Goal: Information Seeking & Learning: Compare options

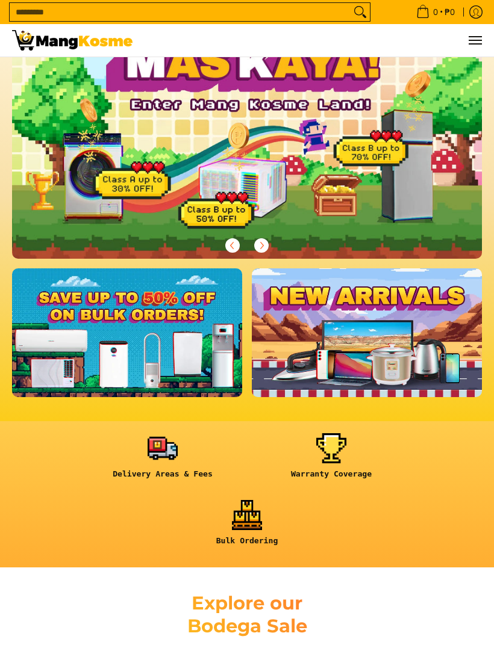
scroll to position [91, 0]
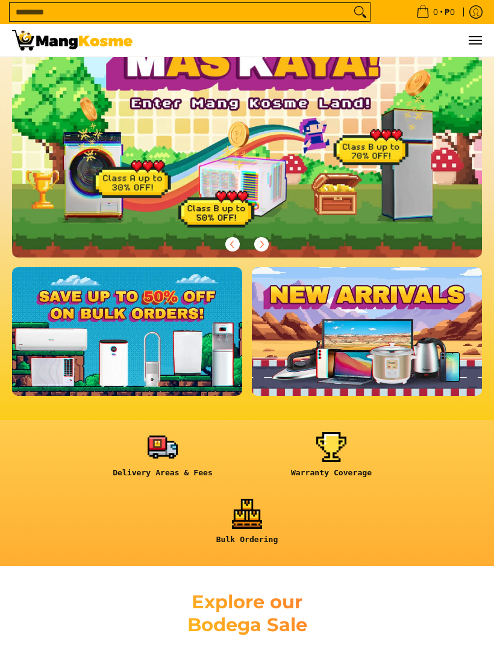
click at [455, 352] on link at bounding box center [367, 331] width 230 height 129
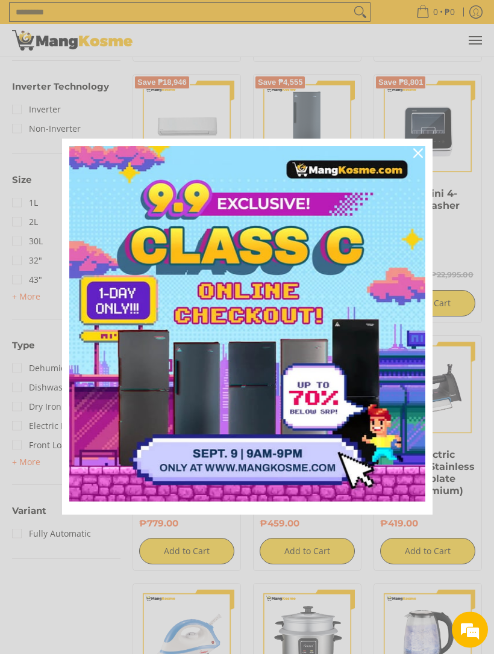
scroll to position [967, 0]
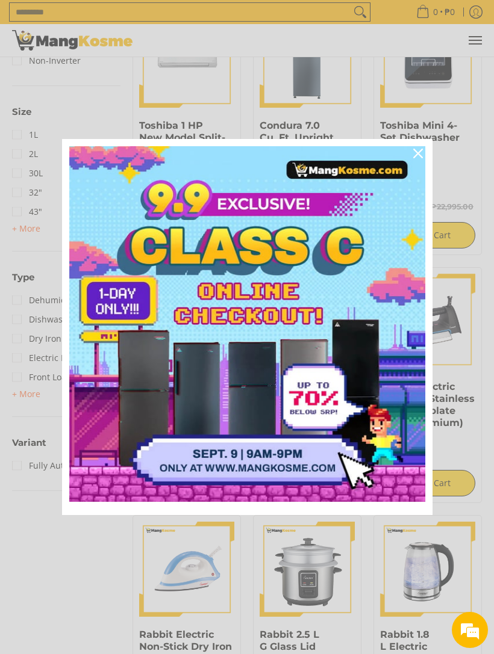
click at [415, 158] on icon "close icon" at bounding box center [418, 154] width 10 height 10
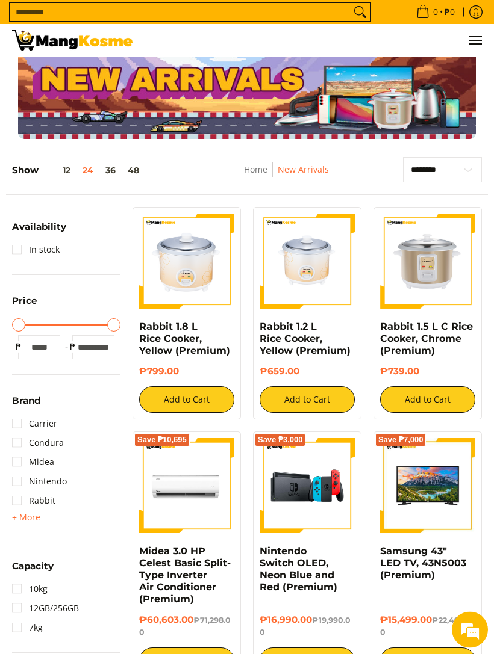
scroll to position [19, 0]
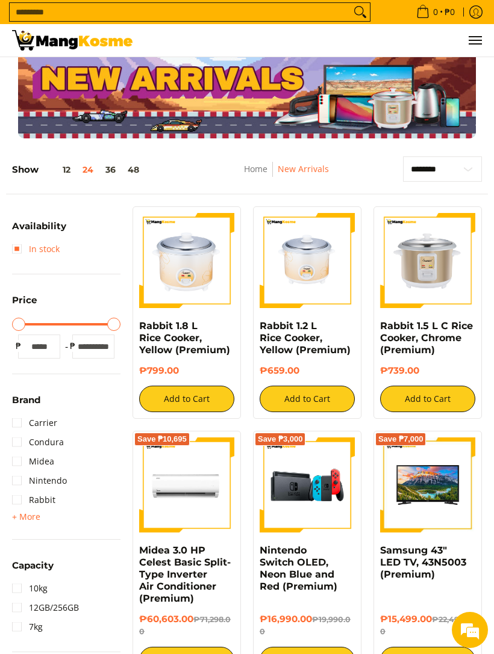
click at [14, 256] on link "In stock" at bounding box center [36, 249] width 48 height 19
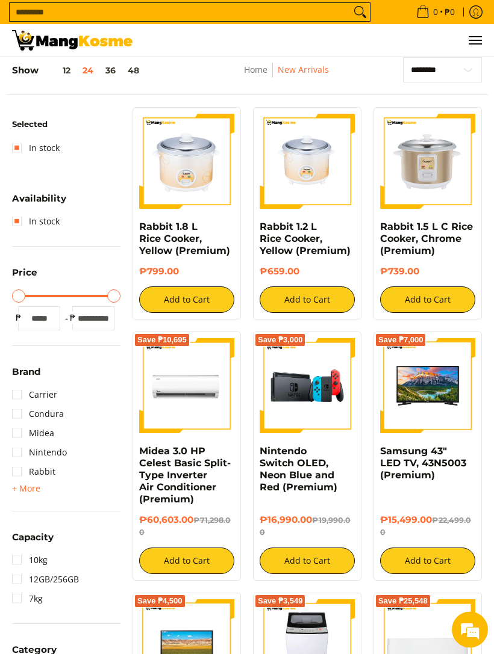
scroll to position [119, 0]
click at [21, 484] on span "+ More" at bounding box center [26, 489] width 28 height 10
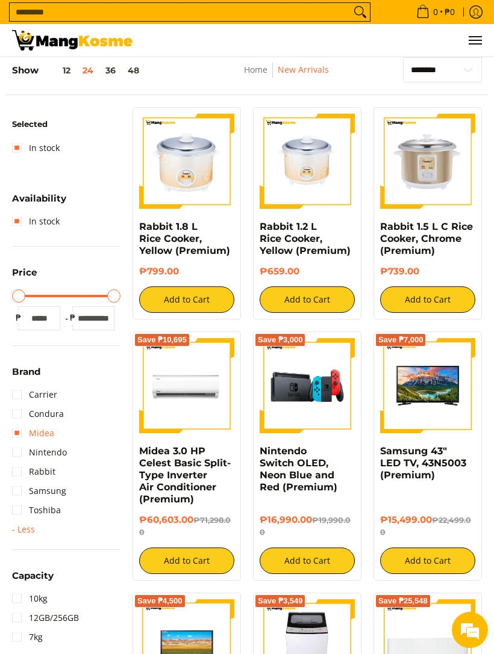
click at [19, 435] on link "Midea" at bounding box center [33, 433] width 42 height 19
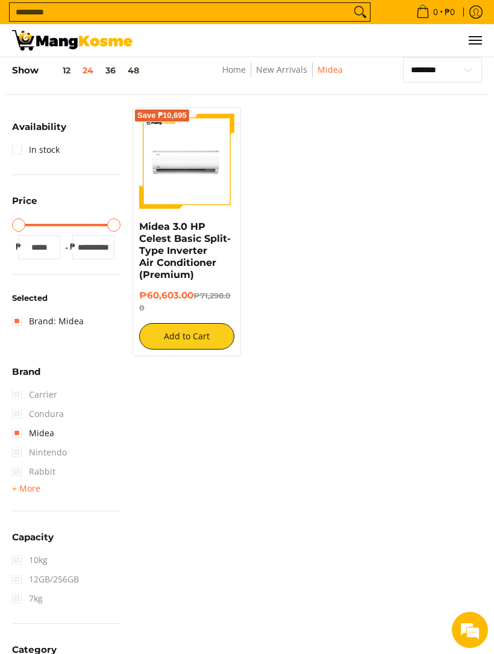
click at [21, 493] on span "+ More" at bounding box center [26, 489] width 28 height 10
click at [15, 395] on span "Carrier" at bounding box center [34, 394] width 45 height 19
click at [13, 397] on span "Carrier" at bounding box center [34, 394] width 45 height 19
click at [15, 317] on link "Brand: Midea" at bounding box center [48, 321] width 72 height 19
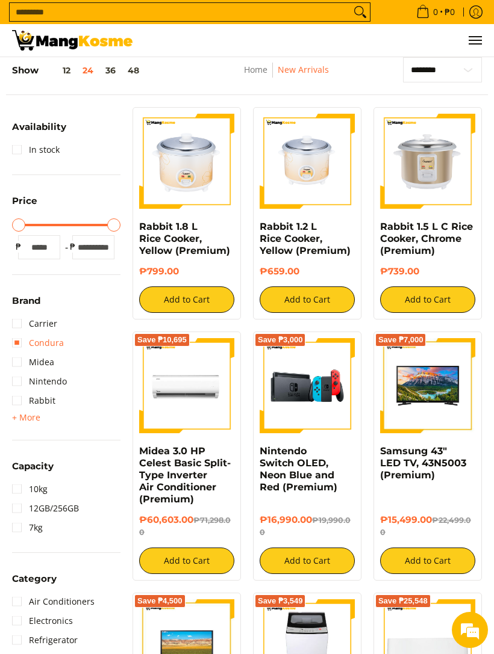
click at [15, 344] on link "Condura" at bounding box center [38, 343] width 52 height 19
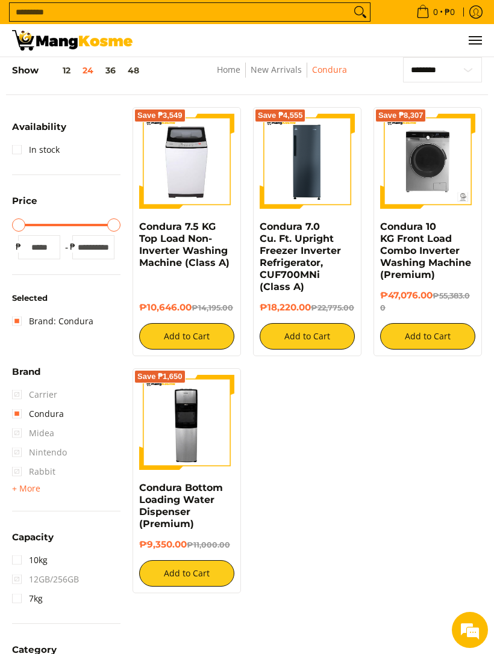
click at [135, 72] on button "48" at bounding box center [133, 71] width 23 height 10
click at [17, 154] on link "In stock" at bounding box center [36, 149] width 48 height 19
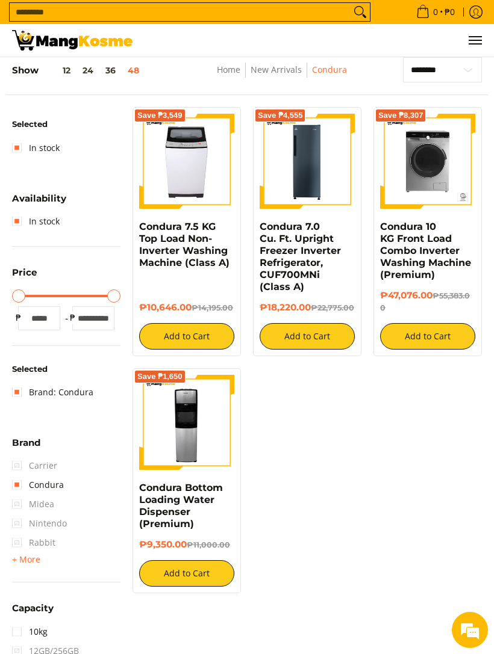
click at [33, 479] on link "Condura" at bounding box center [38, 485] width 52 height 19
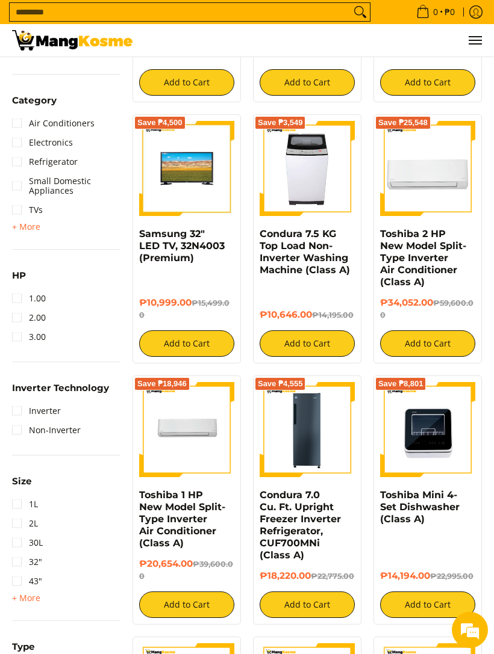
scroll to position [597, 0]
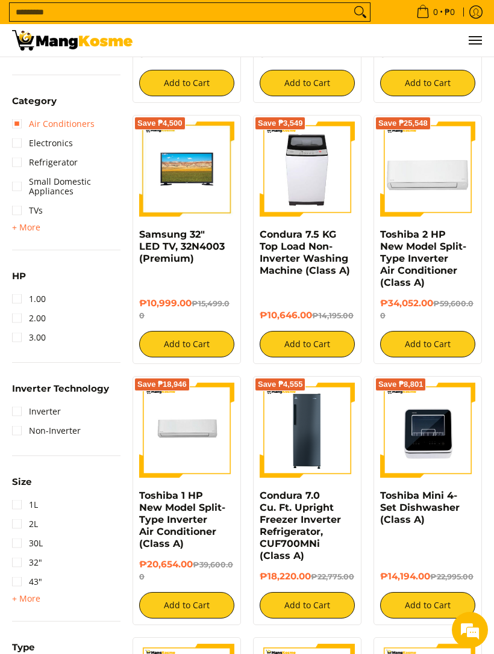
click at [16, 129] on link "Air Conditioners" at bounding box center [53, 123] width 82 height 19
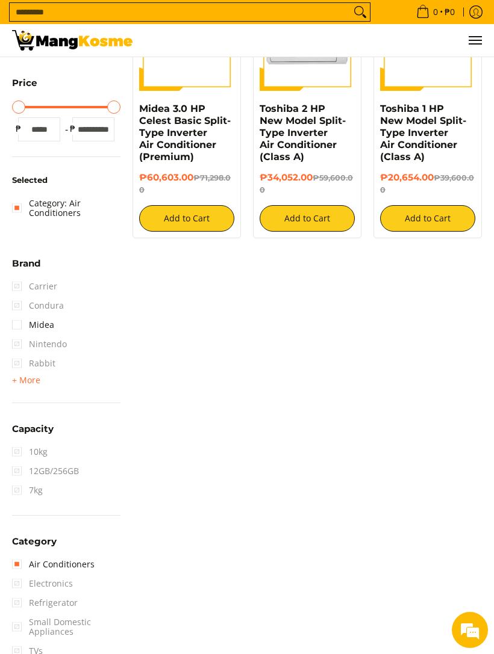
scroll to position [119, 0]
